Goal: Transaction & Acquisition: Purchase product/service

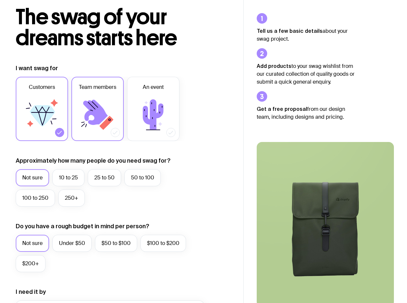
click at [111, 123] on icon at bounding box center [97, 114] width 39 height 39
click at [0, 0] on input "Team members" at bounding box center [0, 0] width 0 height 0
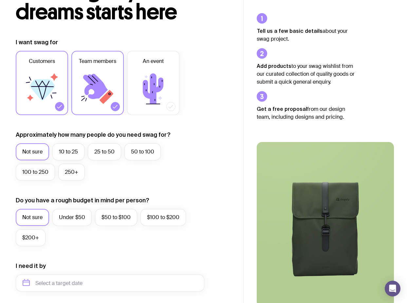
click at [54, 105] on label "Customers" at bounding box center [42, 83] width 52 height 64
click at [0, 0] on input "Customers" at bounding box center [0, 0] width 0 height 0
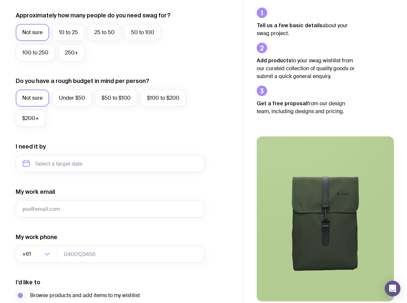
scroll to position [145, 0]
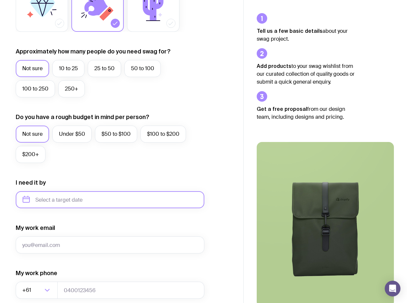
click at [50, 203] on input "text" at bounding box center [110, 199] width 189 height 17
click at [50, 274] on button "Nov" at bounding box center [58, 280] width 24 height 13
type input "[DATE]"
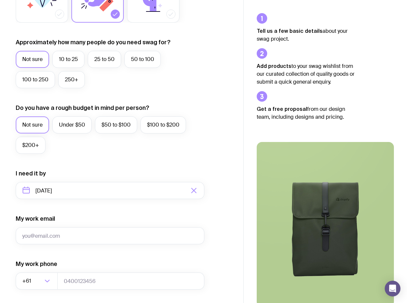
scroll to position [226, 0]
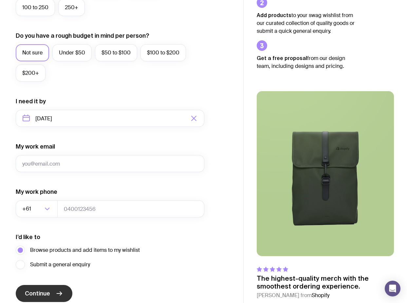
click at [58, 290] on icon "submit" at bounding box center [59, 293] width 8 height 8
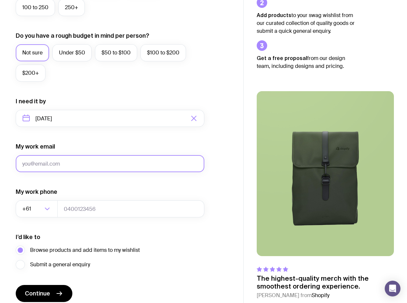
click at [66, 160] on input "My work email" at bounding box center [110, 163] width 189 height 17
type input "daniel@atrium-app.co"
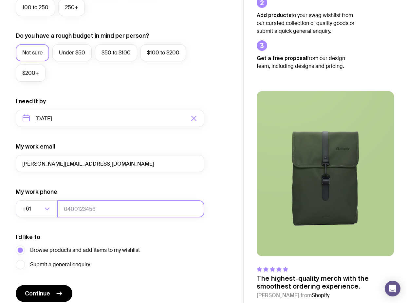
click at [97, 210] on input "tel" at bounding box center [130, 208] width 147 height 17
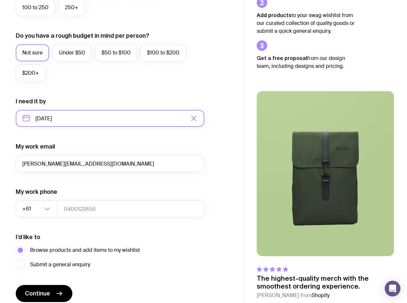
click at [97, 119] on input "[DATE]" at bounding box center [110, 118] width 189 height 17
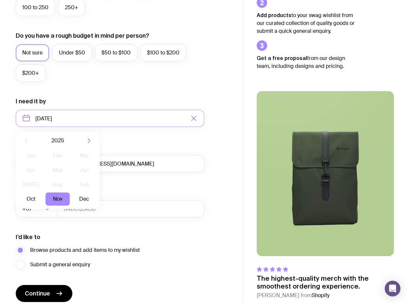
click at [142, 150] on div "My work email daniel@atrium-app.co" at bounding box center [110, 157] width 189 height 29
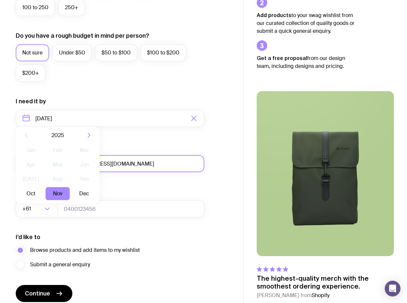
click at [103, 167] on input "daniel@atrium-app.co" at bounding box center [110, 163] width 189 height 17
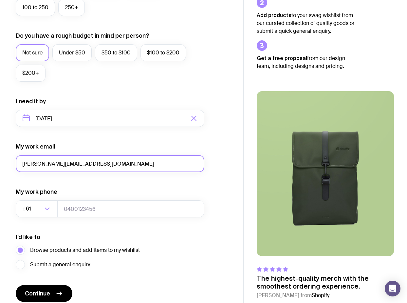
click at [101, 165] on input "daniel@atrium-app.co" at bounding box center [110, 163] width 189 height 17
click at [101, 164] on input "daniel@atrium-app.co" at bounding box center [110, 163] width 189 height 17
click at [83, 162] on input "daniel@atrium-app.co" at bounding box center [110, 163] width 189 height 17
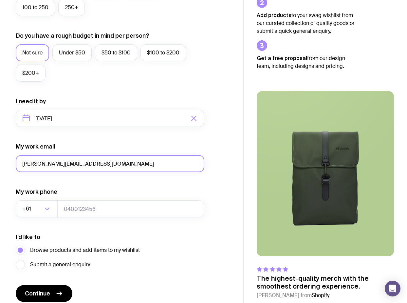
click at [83, 162] on input "daniel@atrium-app.co" at bounding box center [110, 163] width 189 height 17
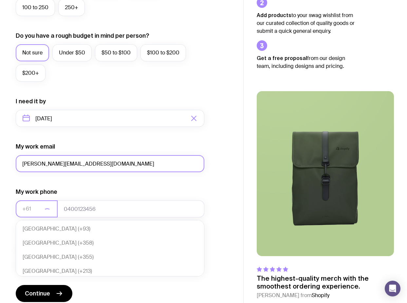
scroll to position [142, 0]
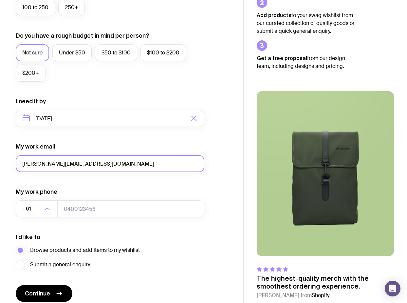
click at [53, 166] on input "daniel@atrium-app.co" at bounding box center [110, 163] width 189 height 17
click at [54, 165] on input "daniel@atrium-app.co" at bounding box center [110, 163] width 189 height 17
click at [61, 162] on input "daniel@atrium-app.co" at bounding box center [110, 163] width 189 height 17
click at [61, 163] on input "daniel@atrium-app.co" at bounding box center [110, 163] width 189 height 17
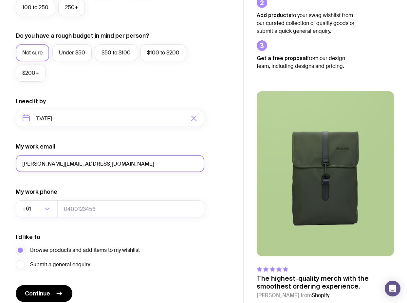
click at [61, 163] on input "daniel@atrium-app.co" at bounding box center [110, 163] width 189 height 17
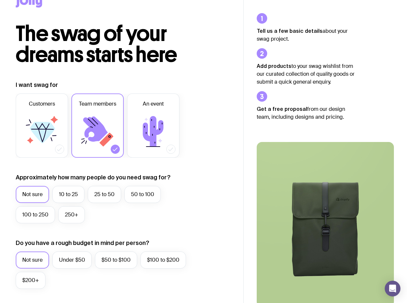
scroll to position [0, 0]
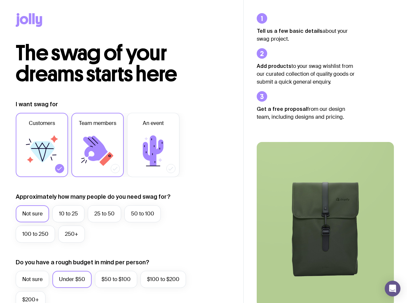
click at [95, 167] on icon at bounding box center [97, 150] width 39 height 39
click at [0, 0] on input "Team members" at bounding box center [0, 0] width 0 height 0
click at [63, 169] on label "Customers" at bounding box center [42, 145] width 52 height 64
click at [0, 0] on input "Customers" at bounding box center [0, 0] width 0 height 0
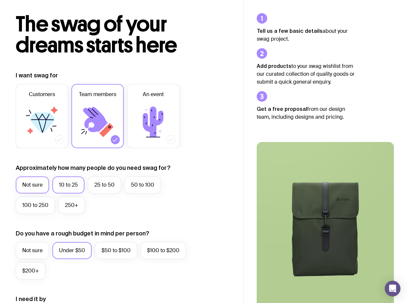
click at [76, 189] on label "10 to 25" at bounding box center [68, 184] width 32 height 17
click at [0, 0] on input "10 to 25" at bounding box center [0, 0] width 0 height 0
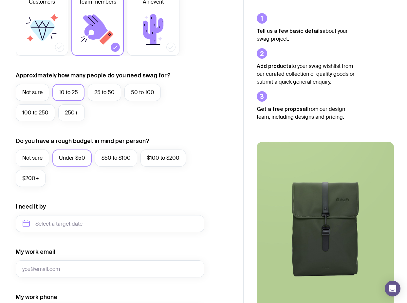
scroll to position [122, 0]
click at [32, 174] on label "$200+" at bounding box center [31, 177] width 30 height 17
click at [0, 0] on input "$200+" at bounding box center [0, 0] width 0 height 0
click at [35, 158] on label "Not sure" at bounding box center [32, 157] width 33 height 17
click at [0, 0] on input "Not sure" at bounding box center [0, 0] width 0 height 0
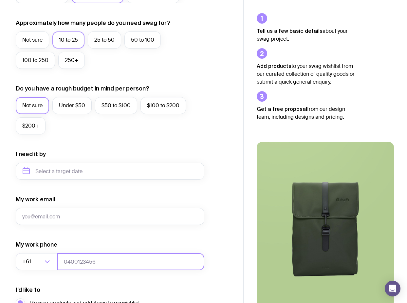
scroll to position [244, 0]
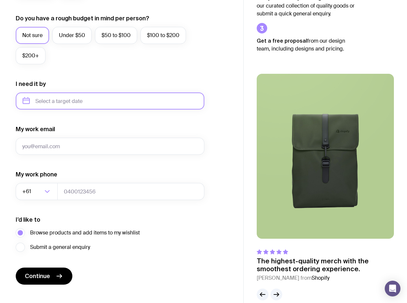
click at [63, 101] on input "text" at bounding box center [110, 100] width 189 height 17
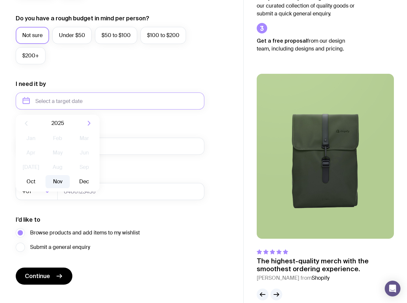
click at [59, 181] on button "Nov" at bounding box center [58, 181] width 24 height 13
type input "[DATE]"
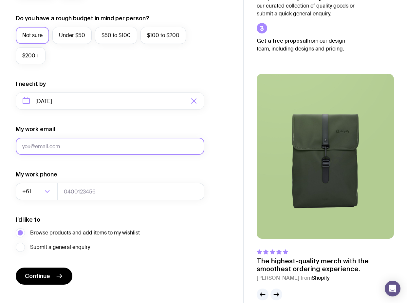
click at [50, 152] on input "My work email" at bounding box center [110, 146] width 189 height 17
type input "[PERSON_NAME][EMAIL_ADDRESS][DOMAIN_NAME]"
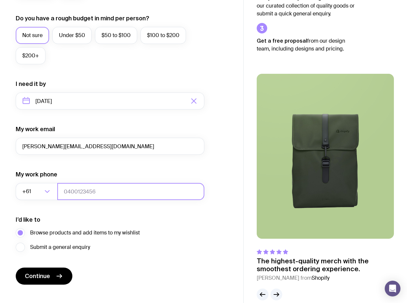
click at [97, 189] on input "tel" at bounding box center [130, 191] width 147 height 17
type input "474708340"
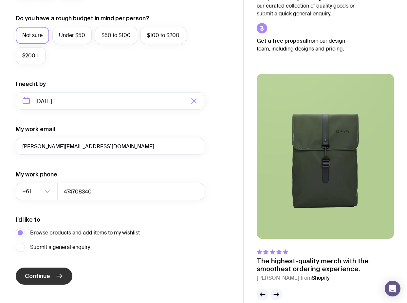
click at [55, 277] on button "Continue" at bounding box center [44, 275] width 57 height 17
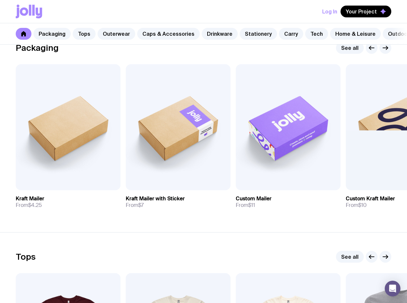
scroll to position [343, 0]
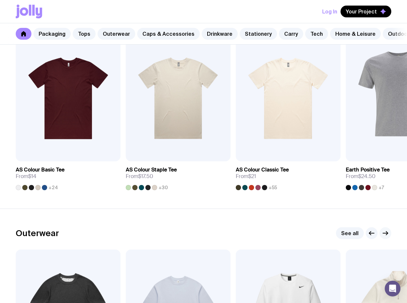
click at [388, 236] on icon "button" at bounding box center [386, 233] width 8 height 8
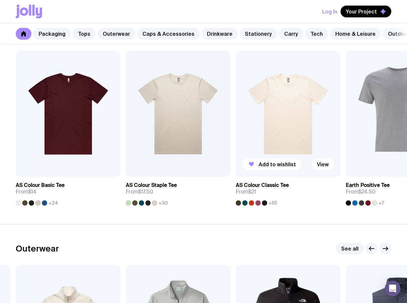
scroll to position [249, 0]
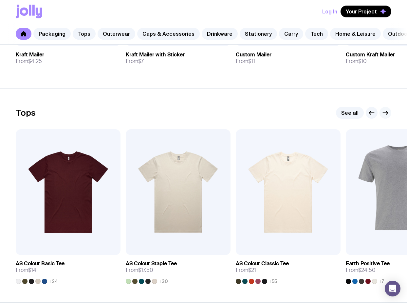
click at [387, 119] on button "button" at bounding box center [386, 113] width 12 height 12
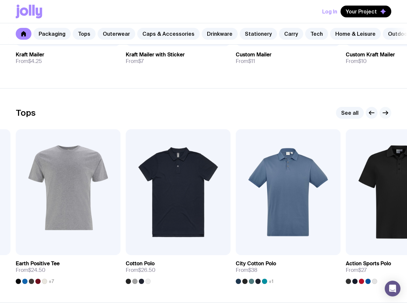
click at [387, 119] on button "button" at bounding box center [386, 113] width 12 height 12
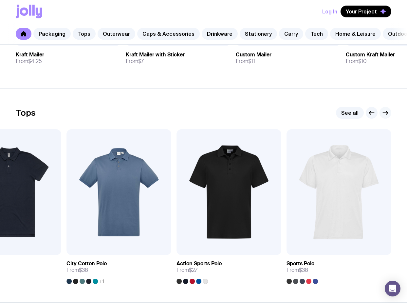
click at [387, 119] on button "button" at bounding box center [386, 113] width 12 height 12
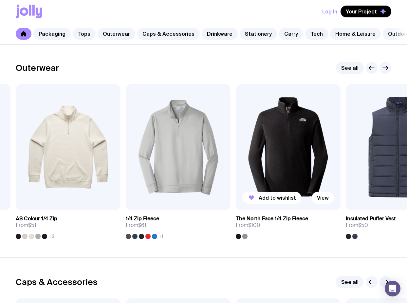
scroll to position [516, 0]
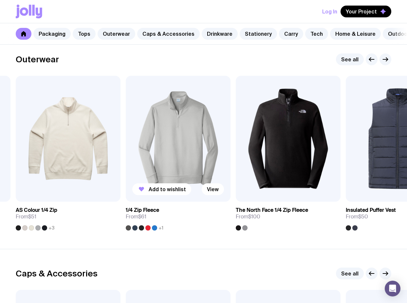
click at [207, 141] on img at bounding box center [178, 139] width 105 height 126
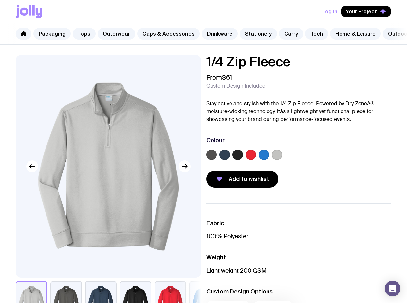
click at [231, 160] on div at bounding box center [298, 155] width 185 height 13
click at [222, 159] on label at bounding box center [224, 154] width 10 height 10
click at [0, 0] on input "radio" at bounding box center [0, 0] width 0 height 0
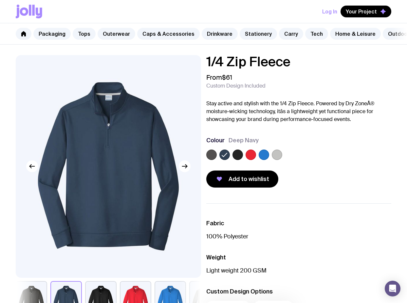
click at [240, 159] on label at bounding box center [238, 154] width 10 height 10
click at [0, 0] on input "radio" at bounding box center [0, 0] width 0 height 0
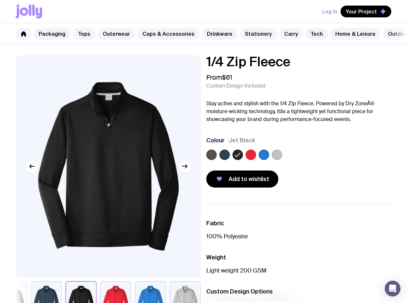
click at [253, 157] on label at bounding box center [251, 154] width 10 height 10
click at [0, 0] on input "radio" at bounding box center [0, 0] width 0 height 0
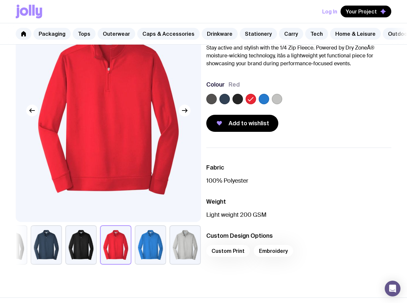
scroll to position [54, 0]
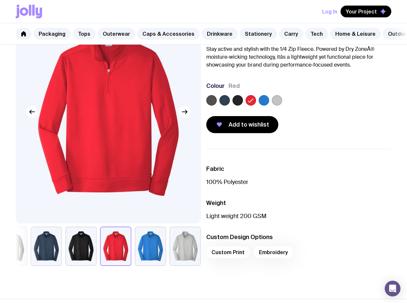
click at [238, 108] on div at bounding box center [298, 101] width 185 height 13
click at [238, 105] on label at bounding box center [238, 100] width 10 height 10
click at [0, 0] on input "radio" at bounding box center [0, 0] width 0 height 0
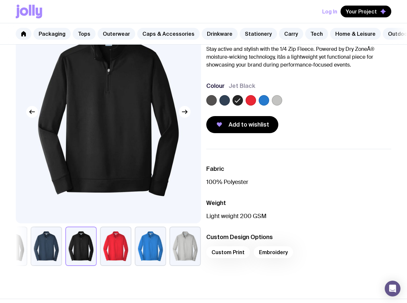
click at [208, 105] on label at bounding box center [211, 100] width 10 height 10
click at [0, 0] on input "radio" at bounding box center [0, 0] width 0 height 0
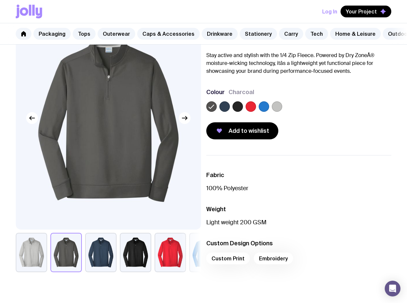
scroll to position [0, 0]
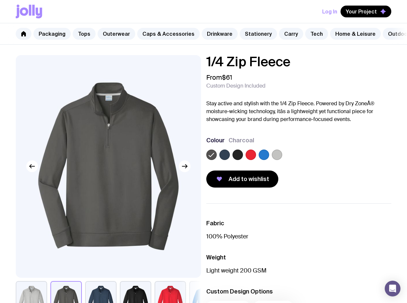
click at [231, 156] on div at bounding box center [298, 155] width 185 height 13
click at [243, 154] on div "Colour Charcoal" at bounding box center [298, 149] width 185 height 26
click at [256, 153] on div "Colour Charcoal" at bounding box center [298, 149] width 185 height 26
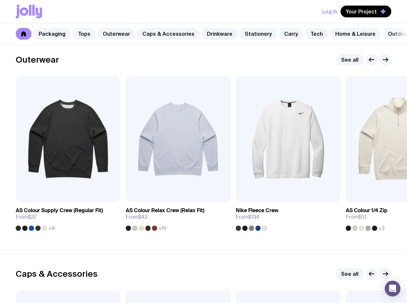
scroll to position [512, 0]
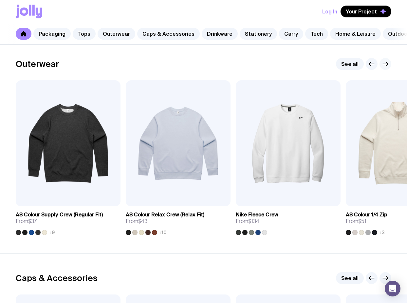
click at [386, 67] on icon "button" at bounding box center [386, 64] width 8 height 8
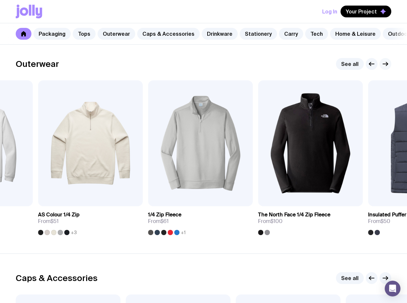
click at [385, 66] on icon "button" at bounding box center [386, 64] width 8 height 8
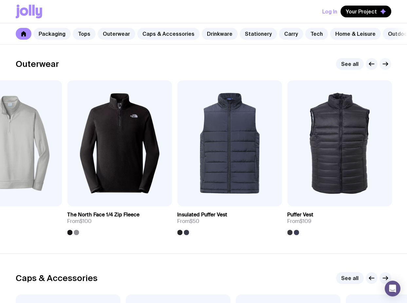
click at [385, 66] on icon "button" at bounding box center [386, 64] width 8 height 8
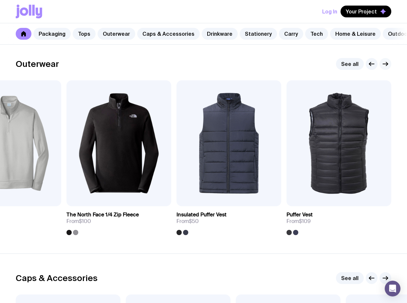
click at [385, 66] on icon "button" at bounding box center [386, 64] width 8 height 8
click at [372, 67] on icon "button" at bounding box center [372, 64] width 8 height 8
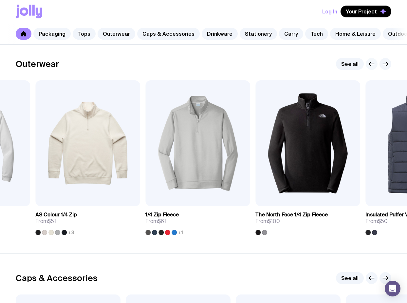
click at [372, 67] on icon "button" at bounding box center [372, 64] width 8 height 8
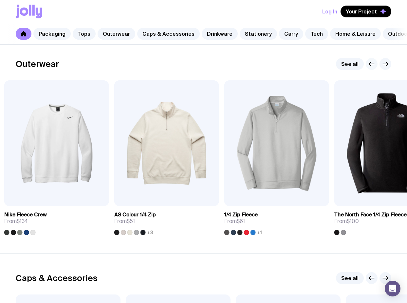
click at [372, 67] on icon "button" at bounding box center [372, 64] width 8 height 8
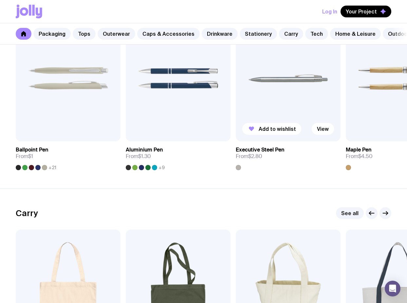
scroll to position [1210, 0]
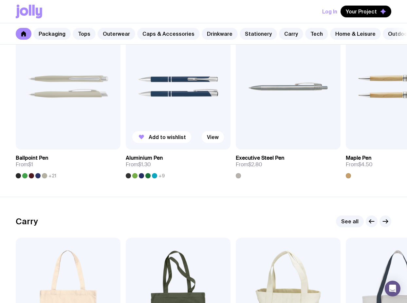
drag, startPoint x: 172, startPoint y: 102, endPoint x: 169, endPoint y: 104, distance: 4.2
click at [170, 104] on img at bounding box center [178, 87] width 105 height 126
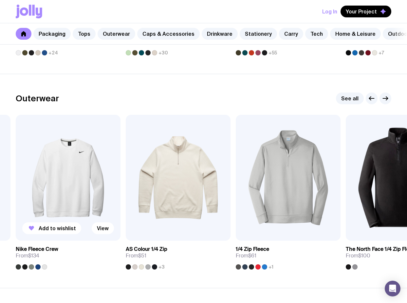
scroll to position [472, 0]
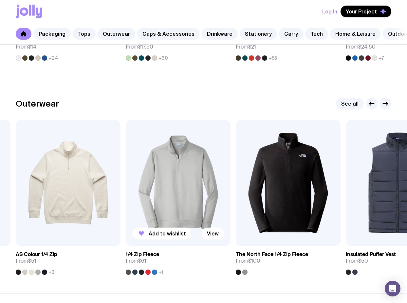
click at [182, 177] on img at bounding box center [178, 183] width 105 height 126
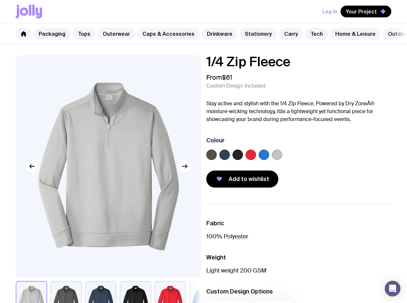
click at [205, 155] on div "1/4 Zip Fleece From $61 Custom Design Included Stay active and stylish with the…" at bounding box center [203, 193] width 407 height 277
click at [214, 155] on div at bounding box center [211, 154] width 10 height 10
click at [215, 157] on div at bounding box center [211, 154] width 10 height 10
click at [214, 159] on label at bounding box center [211, 154] width 10 height 10
click at [0, 0] on input "radio" at bounding box center [0, 0] width 0 height 0
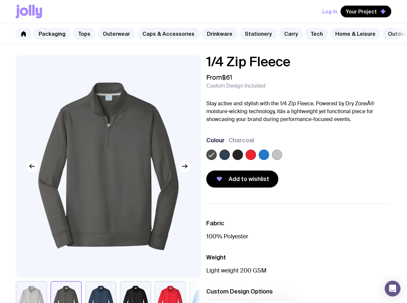
click at [223, 160] on label at bounding box center [224, 154] width 10 height 10
click at [0, 0] on input "radio" at bounding box center [0, 0] width 0 height 0
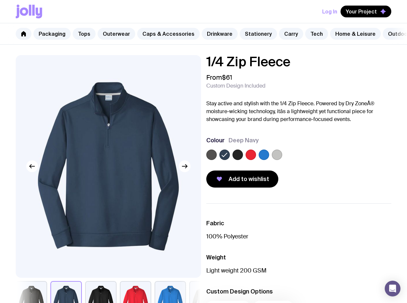
click at [245, 162] on div at bounding box center [298, 155] width 185 height 13
click at [250, 160] on label at bounding box center [251, 154] width 10 height 10
click at [0, 0] on input "radio" at bounding box center [0, 0] width 0 height 0
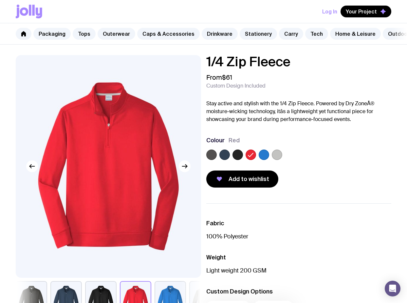
click at [267, 160] on label at bounding box center [264, 154] width 10 height 10
click at [0, 0] on input "radio" at bounding box center [0, 0] width 0 height 0
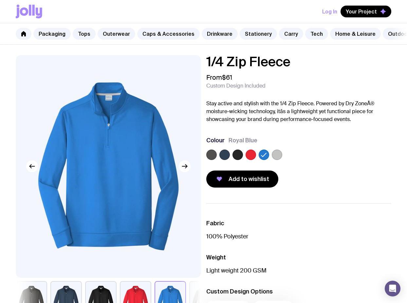
click at [280, 160] on label at bounding box center [277, 154] width 10 height 10
click at [0, 0] on input "radio" at bounding box center [0, 0] width 0 height 0
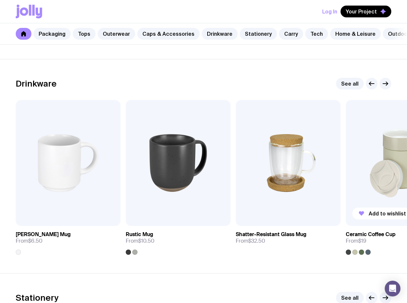
scroll to position [946, 0]
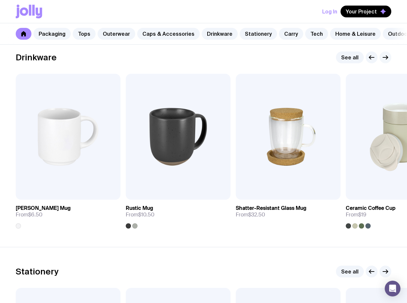
click at [387, 57] on icon "button" at bounding box center [385, 57] width 5 height 0
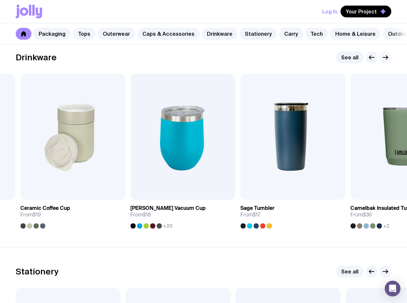
click at [385, 61] on icon "button" at bounding box center [386, 57] width 8 height 8
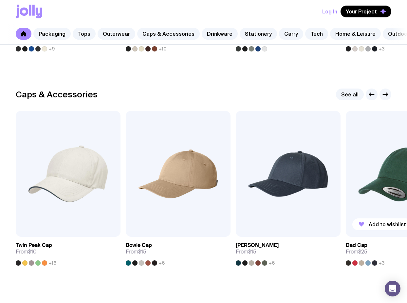
scroll to position [695, 0]
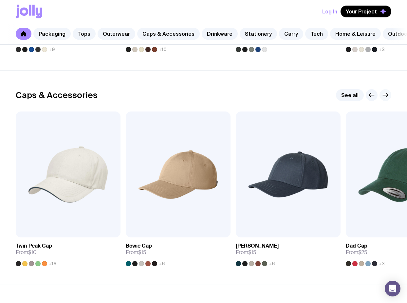
click at [387, 99] on icon "button" at bounding box center [386, 95] width 8 height 8
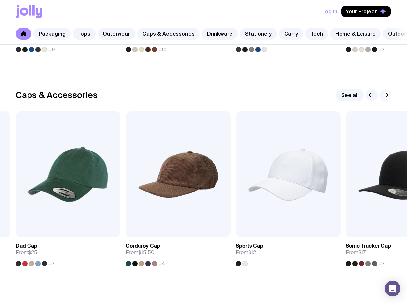
click at [388, 99] on icon "button" at bounding box center [386, 95] width 8 height 8
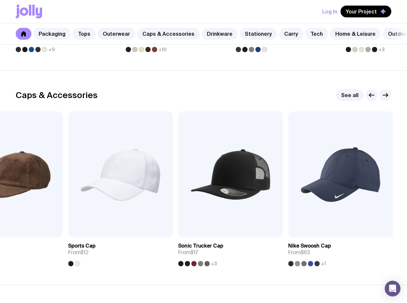
click at [391, 101] on div at bounding box center [379, 95] width 26 height 12
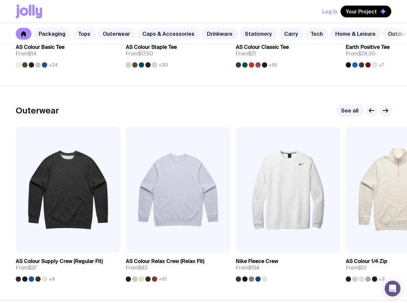
scroll to position [445, 0]
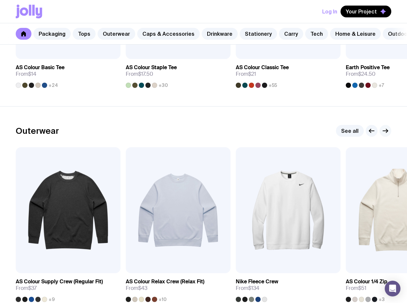
click at [386, 134] on icon "button" at bounding box center [386, 131] width 8 height 8
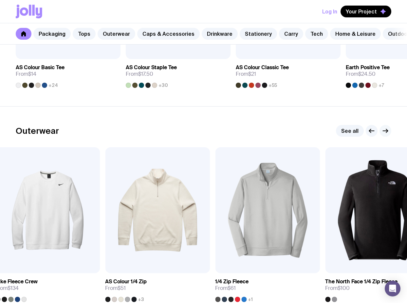
click at [387, 134] on icon "button" at bounding box center [386, 131] width 8 height 8
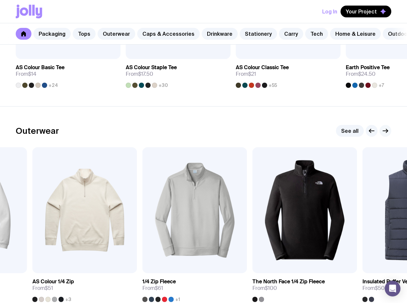
click at [387, 134] on icon "button" at bounding box center [386, 131] width 8 height 8
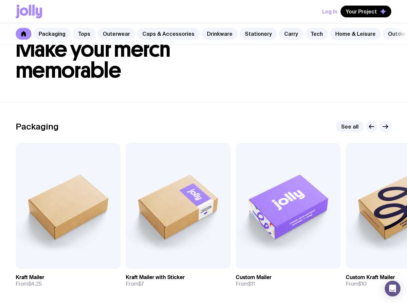
scroll to position [20, 0]
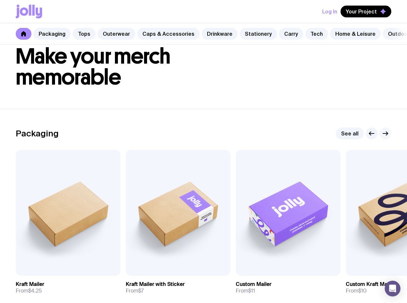
click at [389, 136] on icon "button" at bounding box center [386, 133] width 8 height 8
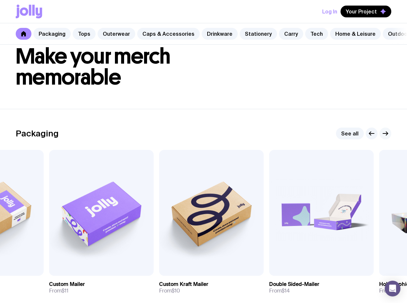
click at [389, 136] on icon "button" at bounding box center [386, 133] width 8 height 8
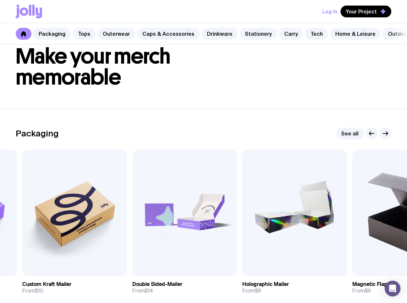
click at [390, 137] on button "button" at bounding box center [386, 133] width 12 height 12
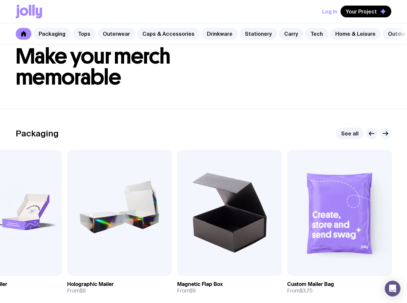
click at [391, 137] on button "button" at bounding box center [386, 133] width 12 height 12
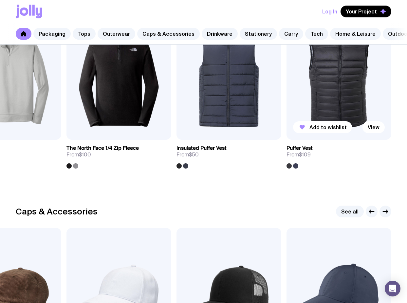
scroll to position [493, 0]
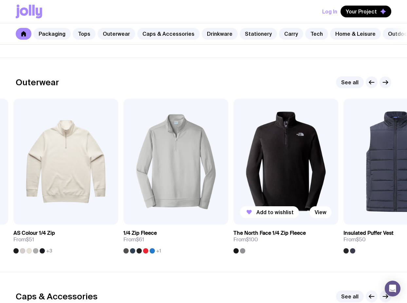
drag, startPoint x: 87, startPoint y: 173, endPoint x: 241, endPoint y: 178, distance: 153.7
click at [257, 174] on img at bounding box center [286, 162] width 105 height 126
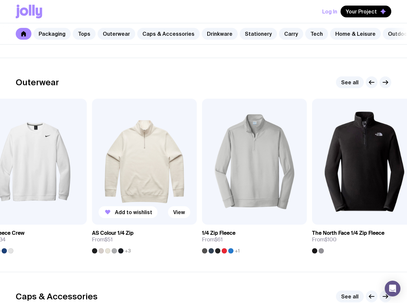
drag, startPoint x: 137, startPoint y: 176, endPoint x: 201, endPoint y: 174, distance: 64.3
click at [197, 175] on img at bounding box center [144, 162] width 105 height 126
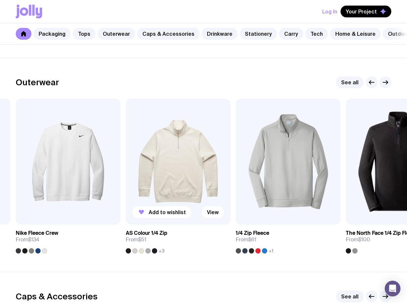
click at [180, 174] on img at bounding box center [178, 162] width 105 height 126
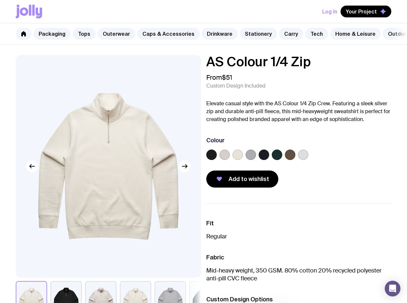
click at [211, 160] on label at bounding box center [211, 154] width 10 height 10
click at [0, 0] on input "radio" at bounding box center [0, 0] width 0 height 0
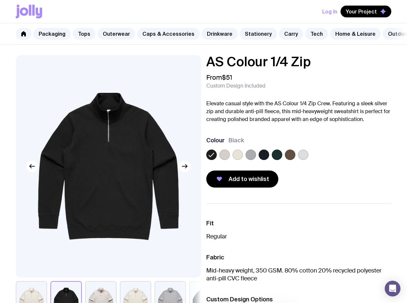
click at [248, 160] on label at bounding box center [251, 154] width 10 height 10
click at [0, 0] on input "radio" at bounding box center [0, 0] width 0 height 0
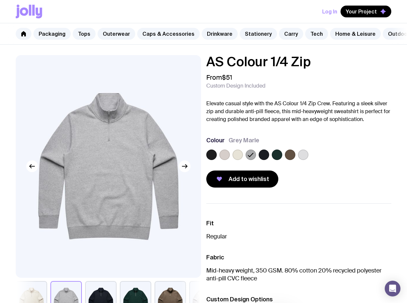
click at [270, 159] on div at bounding box center [298, 155] width 185 height 13
click at [293, 157] on label at bounding box center [290, 154] width 10 height 10
click at [0, 0] on input "radio" at bounding box center [0, 0] width 0 height 0
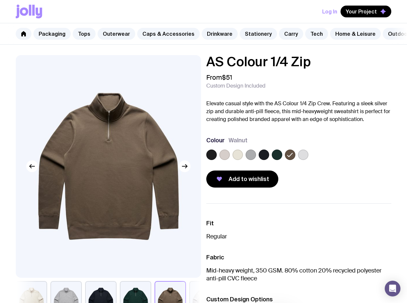
click at [314, 155] on div at bounding box center [298, 155] width 185 height 13
click at [309, 159] on div at bounding box center [298, 155] width 185 height 13
click at [299, 160] on label at bounding box center [303, 154] width 10 height 10
click at [0, 0] on input "radio" at bounding box center [0, 0] width 0 height 0
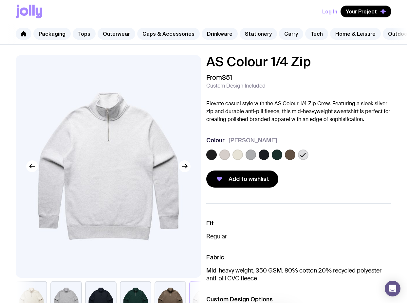
click at [304, 157] on icon at bounding box center [303, 155] width 5 height 4
click at [0, 0] on input "radio" at bounding box center [0, 0] width 0 height 0
click at [268, 160] on label at bounding box center [264, 154] width 10 height 10
click at [0, 0] on input "radio" at bounding box center [0, 0] width 0 height 0
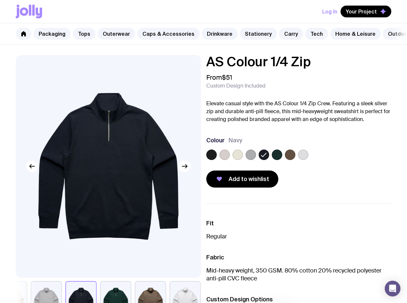
click at [291, 160] on label at bounding box center [290, 154] width 10 height 10
click at [0, 0] on input "radio" at bounding box center [0, 0] width 0 height 0
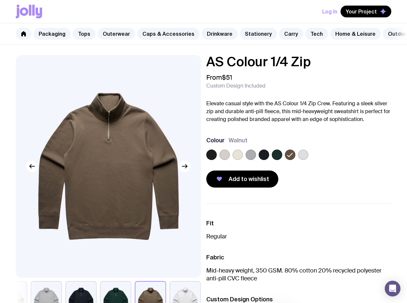
click at [308, 160] on label at bounding box center [303, 154] width 10 height 10
click at [0, 0] on input "radio" at bounding box center [0, 0] width 0 height 0
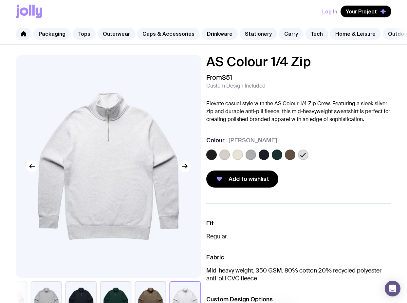
click at [259, 160] on div at bounding box center [264, 154] width 10 height 10
click at [260, 160] on label at bounding box center [264, 154] width 10 height 10
click at [0, 0] on input "radio" at bounding box center [0, 0] width 0 height 0
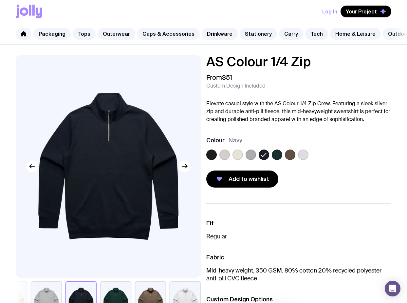
click at [249, 160] on label at bounding box center [251, 154] width 10 height 10
click at [0, 0] on input "radio" at bounding box center [0, 0] width 0 height 0
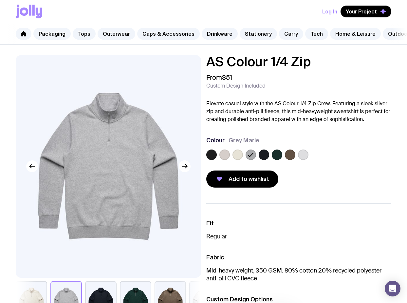
click at [235, 160] on label at bounding box center [238, 154] width 10 height 10
click at [0, 0] on input "radio" at bounding box center [0, 0] width 0 height 0
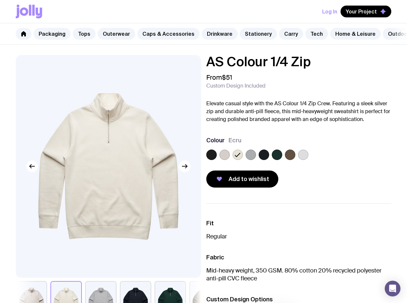
click at [220, 160] on div at bounding box center [224, 154] width 10 height 10
click at [225, 159] on label at bounding box center [224, 154] width 10 height 10
click at [0, 0] on input "radio" at bounding box center [0, 0] width 0 height 0
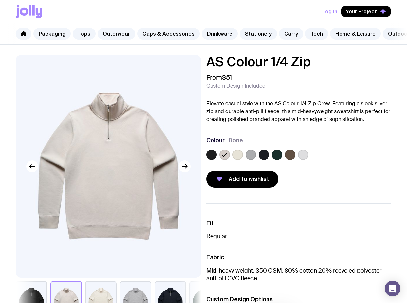
click at [206, 160] on label at bounding box center [211, 154] width 10 height 10
click at [0, 0] on input "radio" at bounding box center [0, 0] width 0 height 0
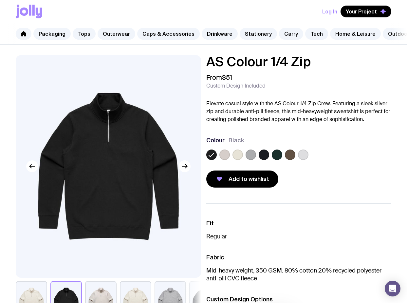
click at [260, 160] on label at bounding box center [264, 154] width 10 height 10
click at [0, 0] on input "radio" at bounding box center [0, 0] width 0 height 0
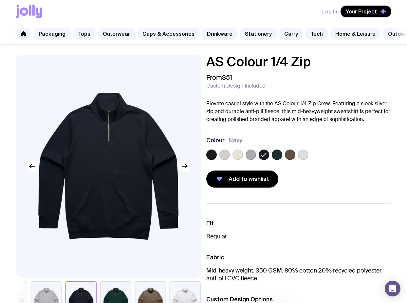
click at [12, 10] on div "Log In Your Project" at bounding box center [203, 11] width 407 height 23
click at [25, 12] on icon at bounding box center [29, 12] width 27 height 14
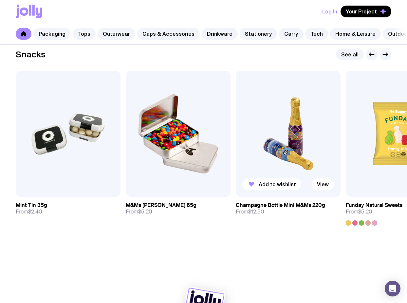
scroll to position [2251, 0]
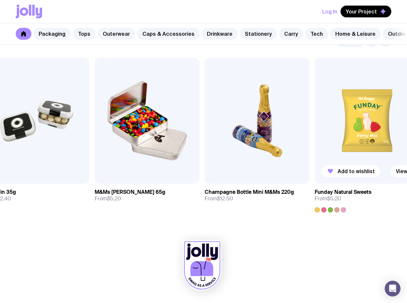
drag, startPoint x: 351, startPoint y: 144, endPoint x: 111, endPoint y: 151, distance: 240.6
click at [315, 153] on img at bounding box center [367, 121] width 105 height 126
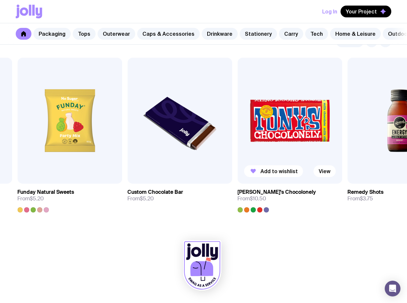
drag, startPoint x: 293, startPoint y: 135, endPoint x: 98, endPoint y: 144, distance: 195.5
click at [238, 146] on img at bounding box center [290, 121] width 105 height 126
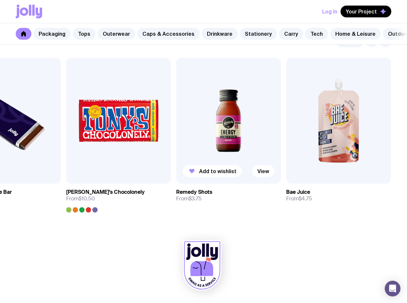
drag, startPoint x: 317, startPoint y: 141, endPoint x: 134, endPoint y: 151, distance: 183.7
click at [135, 151] on div "Add to wishlist View Mint Tin 35g From $2.40 Add to wishlist View M&Ms [PERSON_…" at bounding box center [204, 135] width 376 height 155
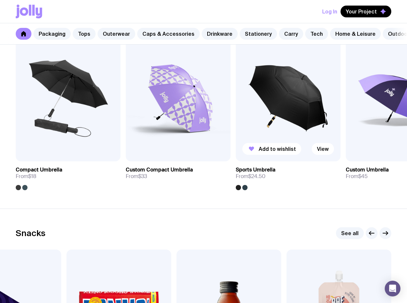
scroll to position [2049, 0]
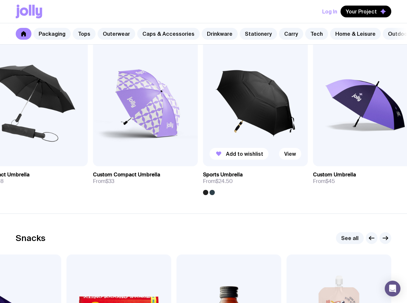
drag, startPoint x: 312, startPoint y: 131, endPoint x: 115, endPoint y: 141, distance: 196.8
click at [203, 143] on img at bounding box center [255, 103] width 105 height 126
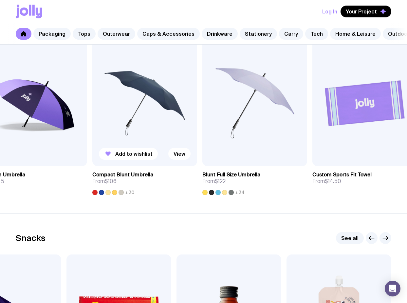
drag, startPoint x: 316, startPoint y: 133, endPoint x: 113, endPoint y: 150, distance: 204.2
click at [118, 151] on img at bounding box center [144, 103] width 105 height 126
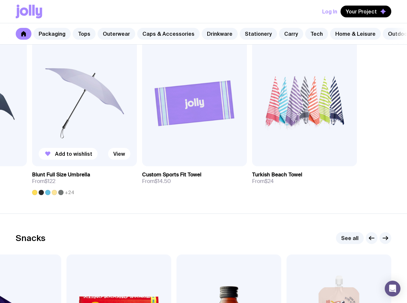
drag, startPoint x: 200, startPoint y: 144, endPoint x: 146, endPoint y: 139, distance: 54.0
click at [142, 150] on img at bounding box center [194, 103] width 105 height 126
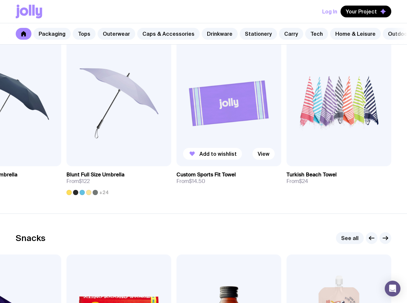
drag, startPoint x: 291, startPoint y: 120, endPoint x: 207, endPoint y: 146, distance: 87.7
click at [211, 156] on div "Add to wishlist View Compact Umbrella From $18 Add to wishlist View Custom Comp…" at bounding box center [204, 117] width 376 height 155
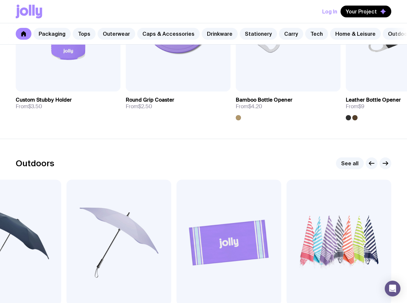
scroll to position [1832, 0]
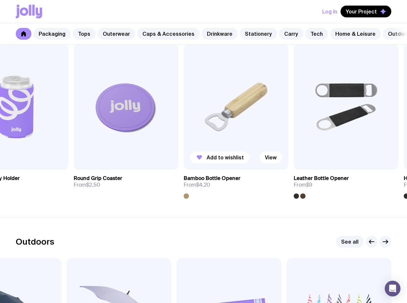
drag, startPoint x: 258, startPoint y: 141, endPoint x: 109, endPoint y: 138, distance: 149.1
click at [184, 148] on img at bounding box center [236, 107] width 105 height 126
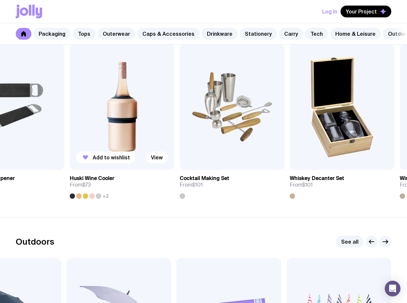
drag, startPoint x: 272, startPoint y: 140, endPoint x: 127, endPoint y: 143, distance: 144.5
click at [127, 146] on img at bounding box center [122, 107] width 105 height 126
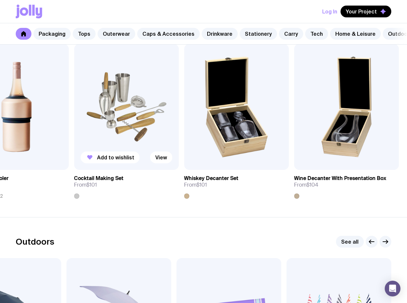
drag, startPoint x: 279, startPoint y: 135, endPoint x: 136, endPoint y: 148, distance: 143.4
click at [184, 159] on div "Add to wishlist View" at bounding box center [236, 107] width 105 height 126
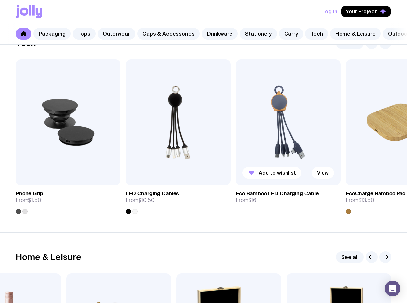
scroll to position [1592, 0]
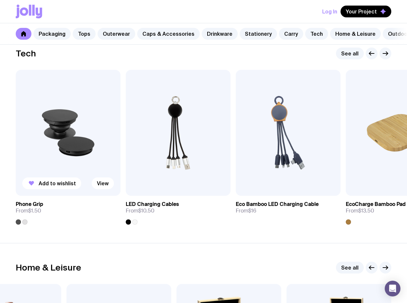
drag, startPoint x: 301, startPoint y: 146, endPoint x: 110, endPoint y: 159, distance: 191.8
click at [116, 160] on div "Add to wishlist View Phone Grip From $1.50 Add to wishlist View LED Charging Ca…" at bounding box center [204, 147] width 376 height 155
drag, startPoint x: 229, startPoint y: 155, endPoint x: 130, endPoint y: 162, distance: 99.6
click at [132, 162] on div "Add to wishlist View Phone Grip From $1.50 Add to wishlist View LED Charging Ca…" at bounding box center [204, 147] width 376 height 155
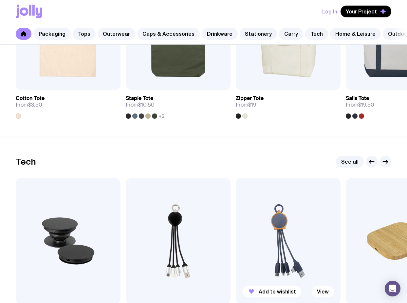
scroll to position [1482, 0]
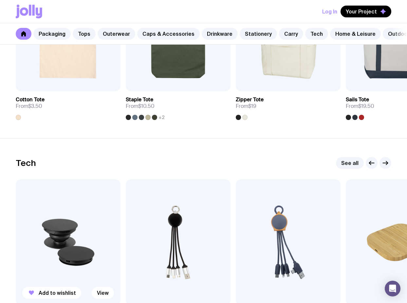
drag, startPoint x: 269, startPoint y: 214, endPoint x: 113, endPoint y: 219, distance: 156.0
click at [108, 223] on div "Add to wishlist View Phone Grip From $1.50 Add to wishlist View LED Charging Ca…" at bounding box center [204, 256] width 376 height 155
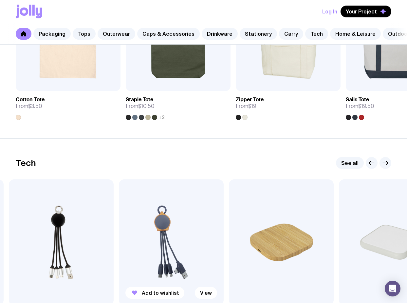
drag, startPoint x: 233, startPoint y: 232, endPoint x: 112, endPoint y: 222, distance: 121.9
click at [112, 228] on div "Add to wishlist View Phone Grip From $1.50 Add to wishlist View LED Charging Ca…" at bounding box center [204, 256] width 376 height 155
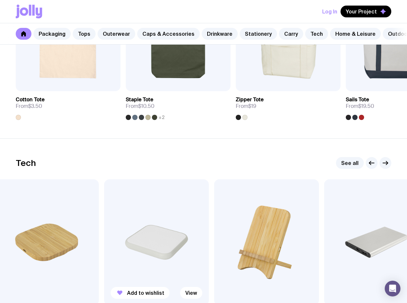
drag, startPoint x: 252, startPoint y: 219, endPoint x: 135, endPoint y: 219, distance: 117.3
click at [104, 229] on img at bounding box center [156, 242] width 105 height 126
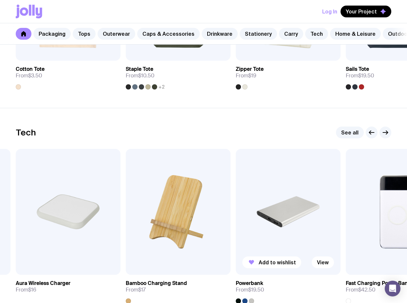
scroll to position [1570, 0]
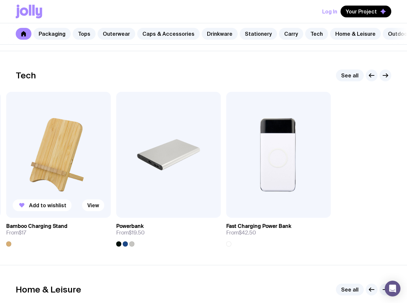
drag, startPoint x: 226, startPoint y: 173, endPoint x: 85, endPoint y: 197, distance: 143.6
click at [85, 197] on img at bounding box center [58, 155] width 105 height 126
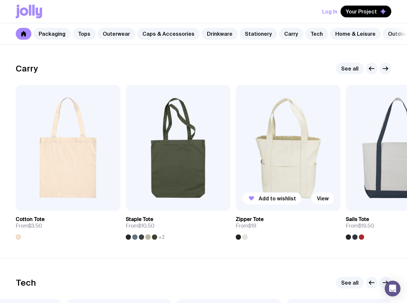
scroll to position [1363, 0]
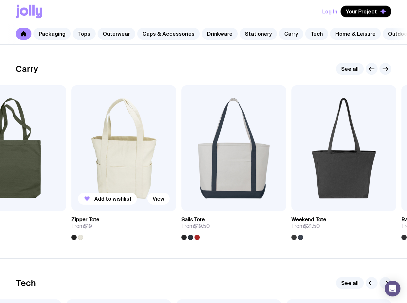
drag, startPoint x: 303, startPoint y: 166, endPoint x: 102, endPoint y: 180, distance: 200.9
click at [105, 180] on img at bounding box center [123, 148] width 105 height 126
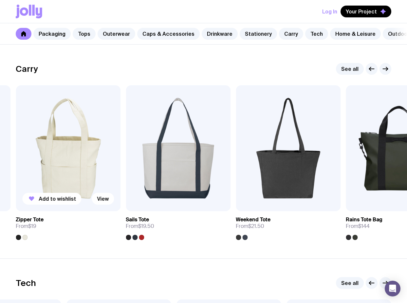
drag, startPoint x: 296, startPoint y: 163, endPoint x: 83, endPoint y: 174, distance: 213.3
click at [79, 178] on div "Add to wishlist View Cotton Tote From $3.50 Add to wishlist View Staple Tote Fr…" at bounding box center [204, 162] width 376 height 155
drag, startPoint x: 288, startPoint y: 168, endPoint x: 97, endPoint y: 181, distance: 190.8
click at [236, 181] on img at bounding box center [288, 148] width 105 height 126
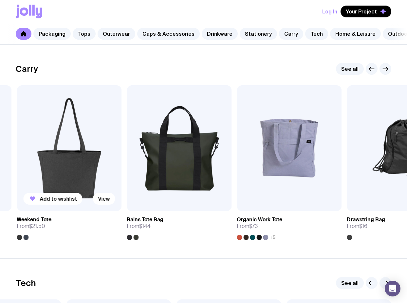
drag, startPoint x: 281, startPoint y: 171, endPoint x: 89, endPoint y: 176, distance: 191.7
click at [84, 179] on div "Add to wishlist View Cotton Tote From $3.50 Add to wishlist View Staple Tote Fr…" at bounding box center [204, 162] width 376 height 155
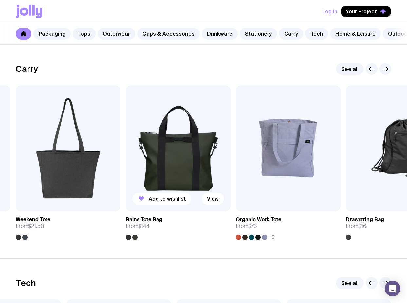
drag, startPoint x: 299, startPoint y: 166, endPoint x: 157, endPoint y: 163, distance: 142.5
click at [112, 176] on div "Add to wishlist View Cotton Tote From $3.50 Add to wishlist View Staple Tote Fr…" at bounding box center [204, 162] width 376 height 155
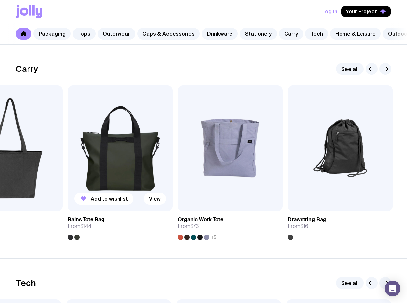
drag, startPoint x: 303, startPoint y: 161, endPoint x: 122, endPoint y: 173, distance: 182.2
click at [178, 175] on img at bounding box center [230, 148] width 105 height 126
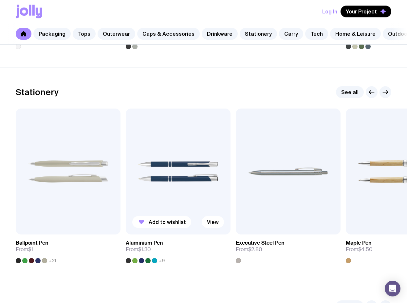
scroll to position [1124, 0]
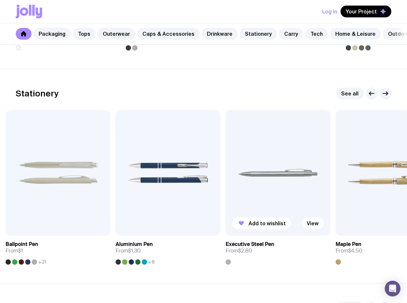
drag, startPoint x: 256, startPoint y: 167, endPoint x: 25, endPoint y: 173, distance: 231.7
click at [226, 173] on img at bounding box center [278, 173] width 105 height 126
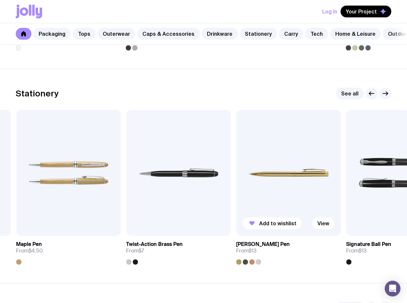
drag, startPoint x: 259, startPoint y: 164, endPoint x: 63, endPoint y: 165, distance: 195.6
click at [236, 176] on img at bounding box center [288, 173] width 105 height 126
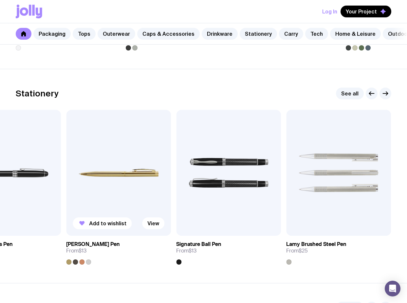
drag, startPoint x: 201, startPoint y: 179, endPoint x: 103, endPoint y: 171, distance: 98.5
click at [109, 178] on div "Add to wishlist View Ballpoint Pen From $1 +21 Add to wishlist View Aluminium P…" at bounding box center [204, 187] width 376 height 155
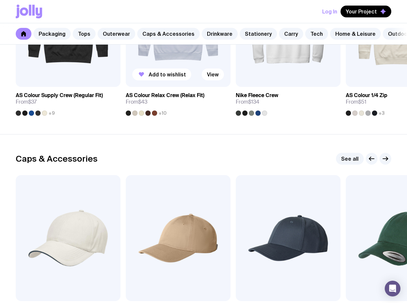
scroll to position [510, 0]
